Goal: Obtain resource: Download file/media

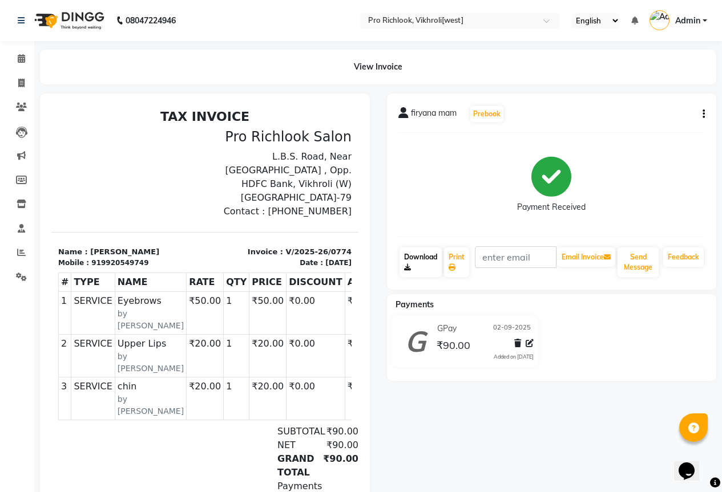
click at [416, 265] on link "Download" at bounding box center [420, 263] width 42 height 30
click at [23, 80] on icon at bounding box center [21, 83] width 6 height 9
select select "6670"
select select "service"
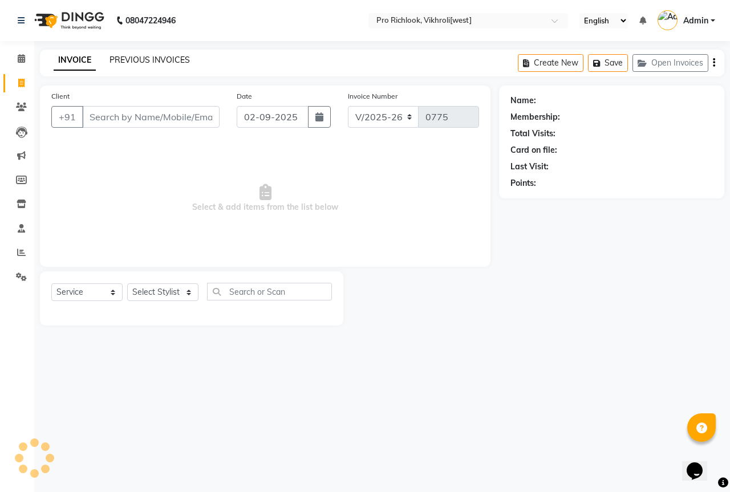
click at [135, 60] on link "PREVIOUS INVOICES" at bounding box center [150, 60] width 80 height 10
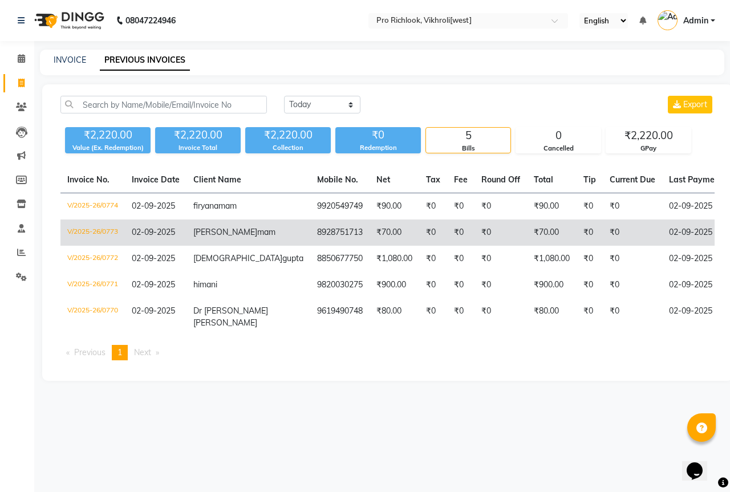
click at [238, 246] on td "aliza mam" at bounding box center [249, 233] width 124 height 26
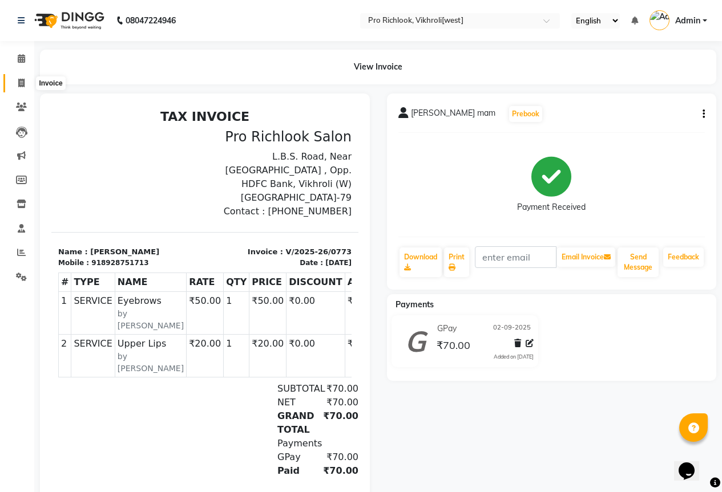
click at [18, 86] on icon at bounding box center [21, 83] width 6 height 9
select select "service"
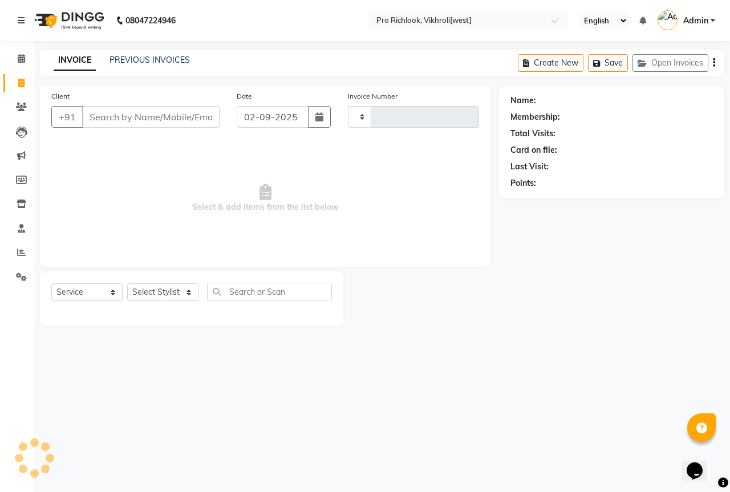
type input "0775"
select select "6670"
click at [153, 56] on link "PREVIOUS INVOICES" at bounding box center [150, 60] width 80 height 10
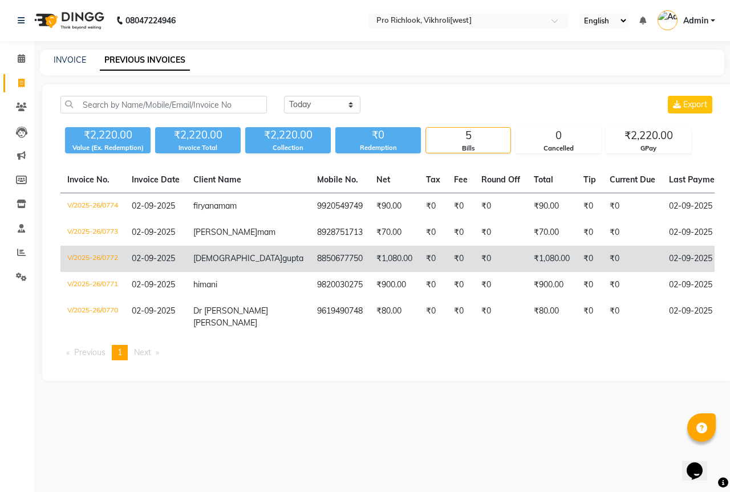
click at [310, 268] on td "8850677750" at bounding box center [339, 259] width 59 height 26
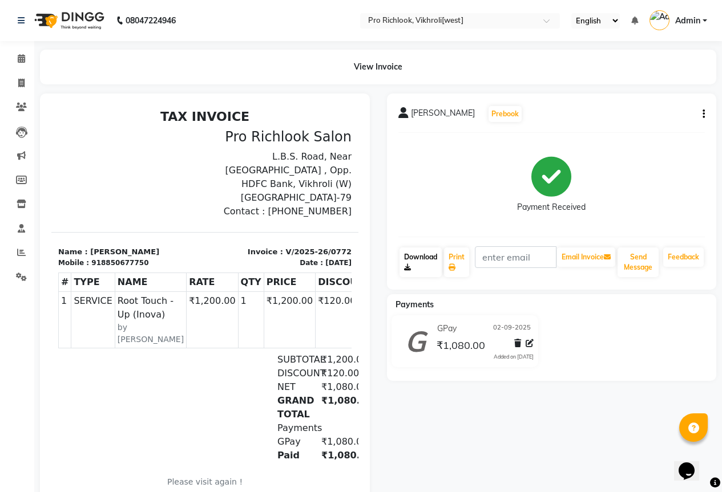
click at [423, 272] on link "Download" at bounding box center [420, 263] width 42 height 30
click at [23, 83] on icon at bounding box center [21, 83] width 6 height 9
select select "6670"
select select "service"
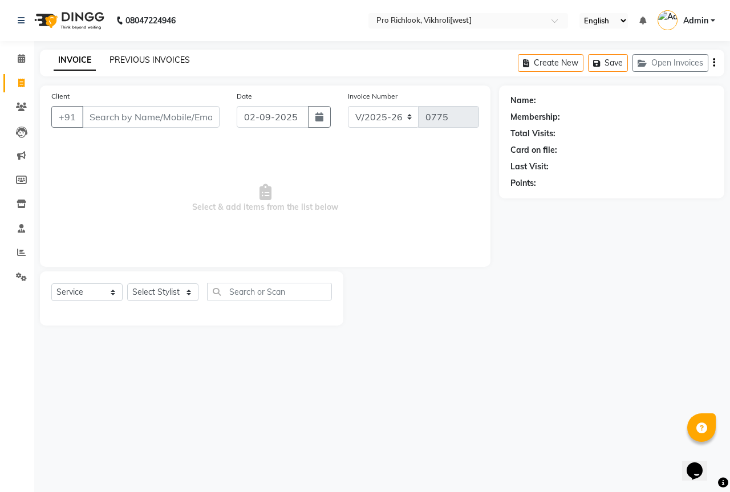
click at [163, 64] on link "PREVIOUS INVOICES" at bounding box center [150, 60] width 80 height 10
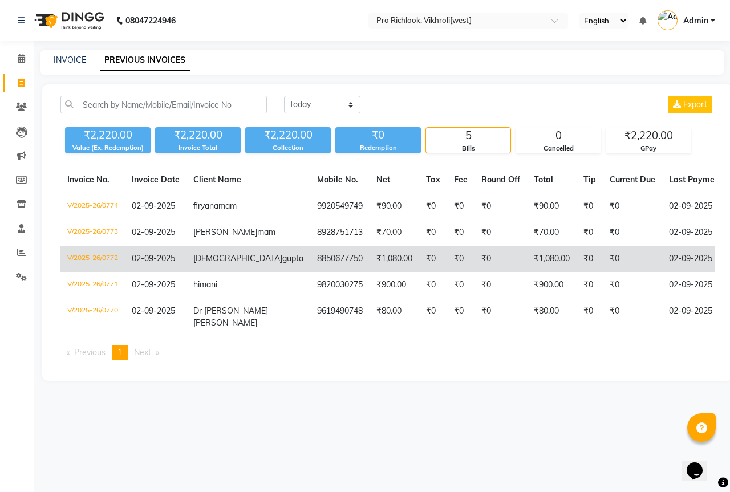
click at [370, 272] on td "₹1,080.00" at bounding box center [395, 259] width 50 height 26
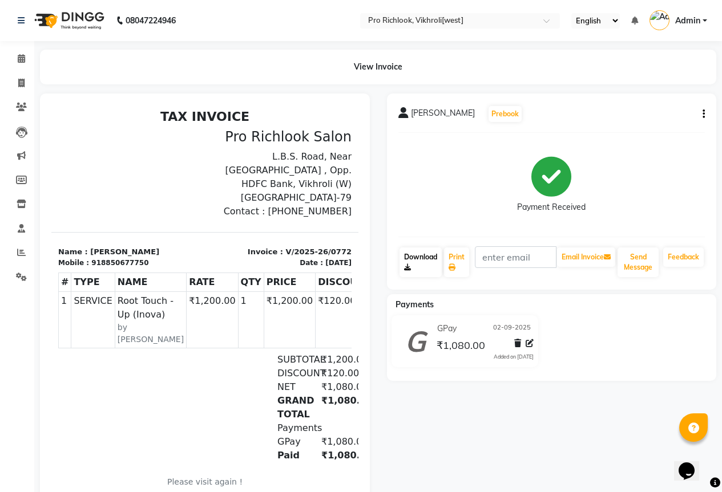
click at [412, 256] on link "Download" at bounding box center [420, 263] width 42 height 30
click at [22, 79] on icon at bounding box center [21, 83] width 6 height 9
select select "service"
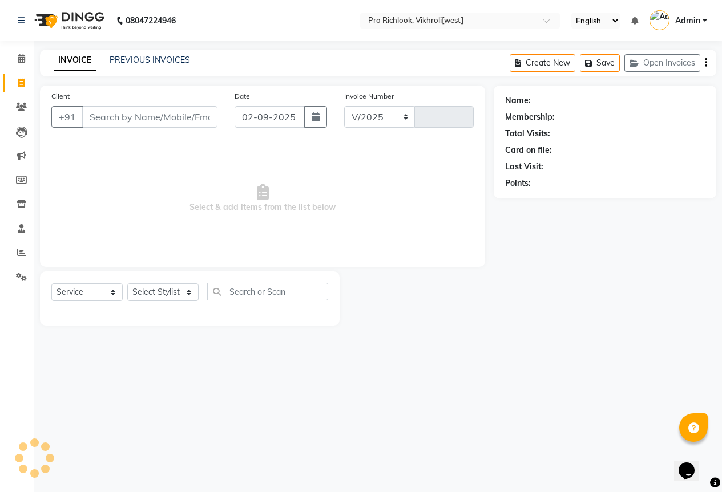
select select "6670"
type input "0775"
click at [148, 70] on div "INVOICE PREVIOUS INVOICES Create New Save Open Invoices" at bounding box center [382, 63] width 685 height 27
click at [152, 63] on link "PREVIOUS INVOICES" at bounding box center [150, 60] width 80 height 10
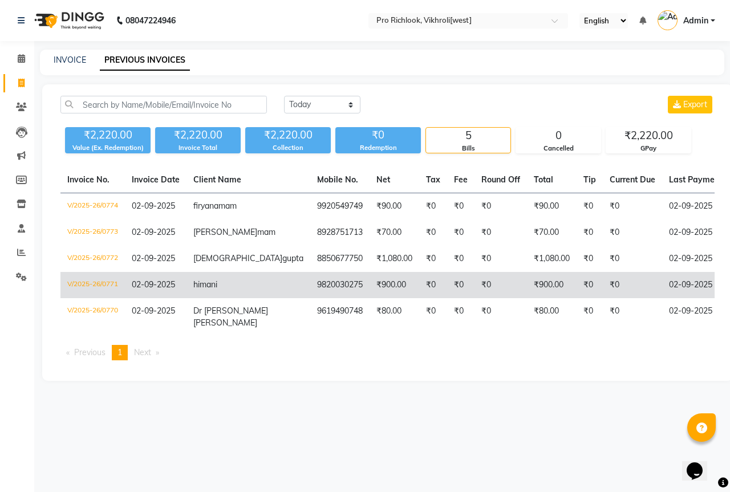
click at [310, 298] on td "9820030275" at bounding box center [339, 285] width 59 height 26
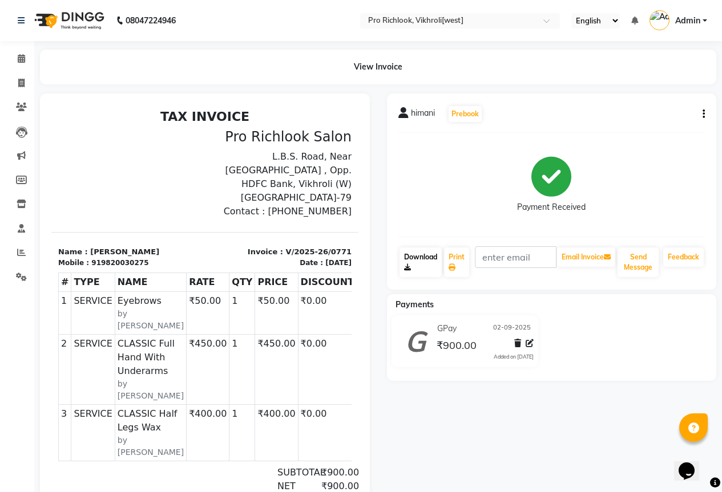
click at [414, 263] on link "Download" at bounding box center [420, 263] width 42 height 30
click at [21, 83] on icon at bounding box center [21, 83] width 6 height 9
select select "6670"
select select "service"
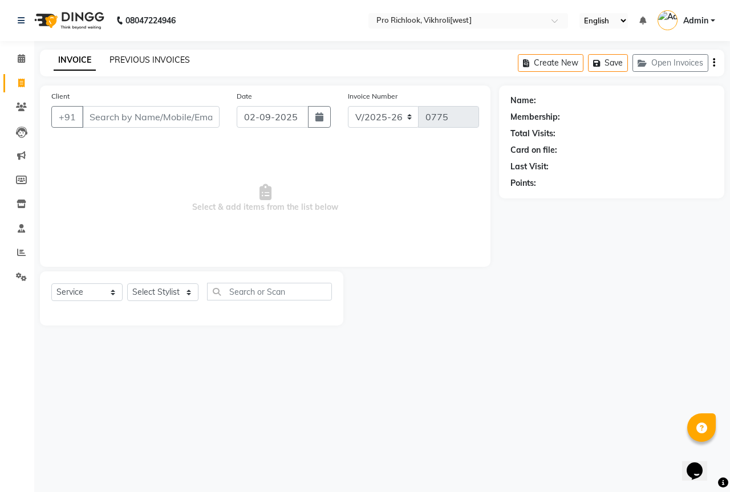
click at [175, 63] on link "PREVIOUS INVOICES" at bounding box center [150, 60] width 80 height 10
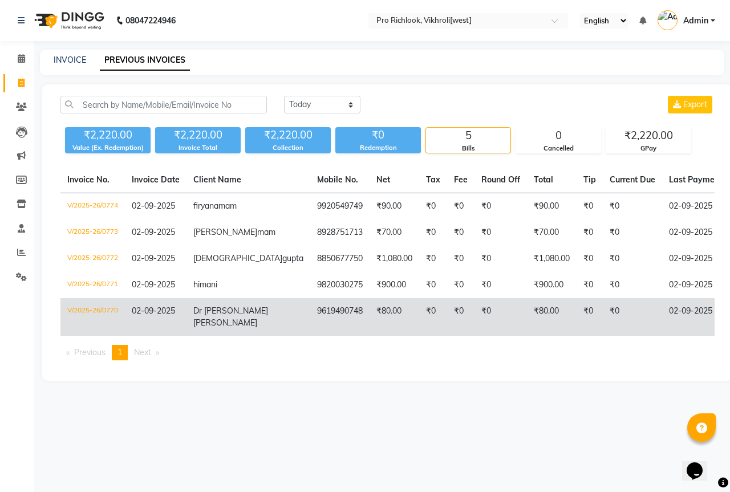
click at [310, 336] on td "9619490748" at bounding box center [339, 317] width 59 height 38
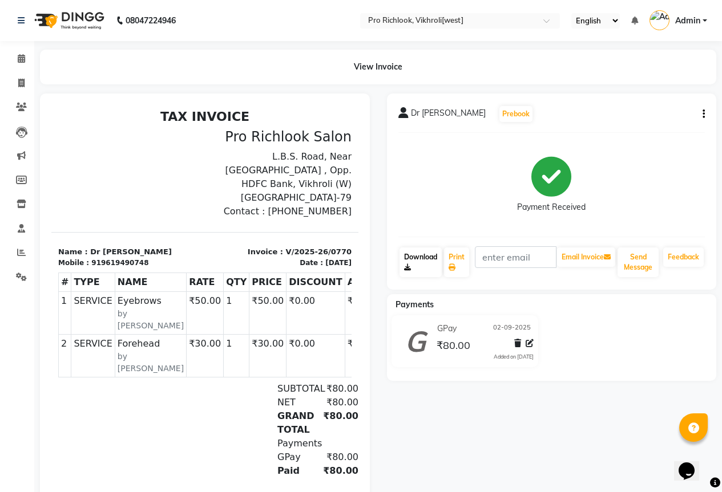
click at [411, 270] on link "Download" at bounding box center [420, 263] width 42 height 30
click at [24, 83] on icon at bounding box center [21, 83] width 6 height 9
select select "service"
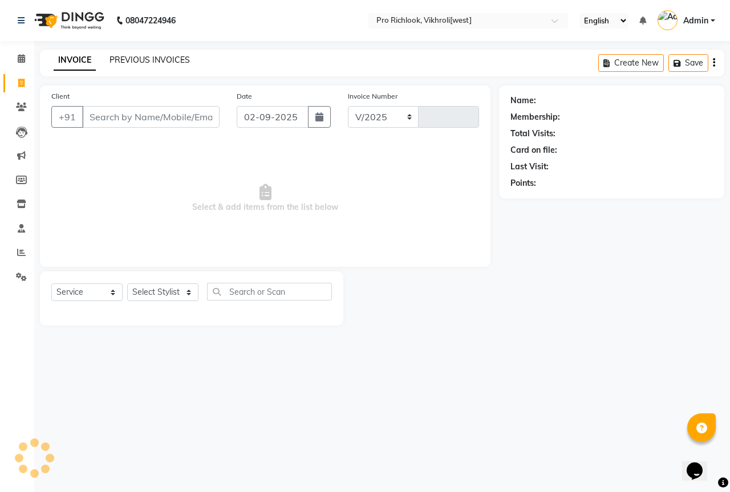
select select "6670"
type input "0775"
click at [160, 56] on link "PREVIOUS INVOICES" at bounding box center [150, 60] width 80 height 10
